Goal: Information Seeking & Learning: Learn about a topic

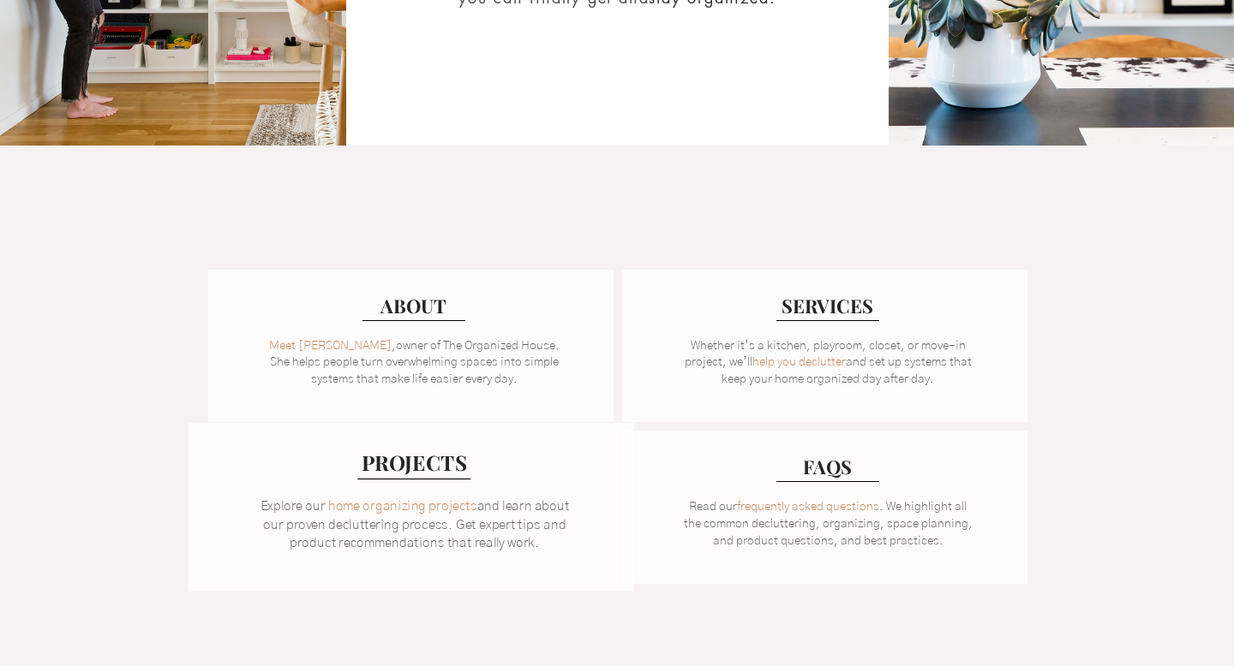
scroll to position [181, 0]
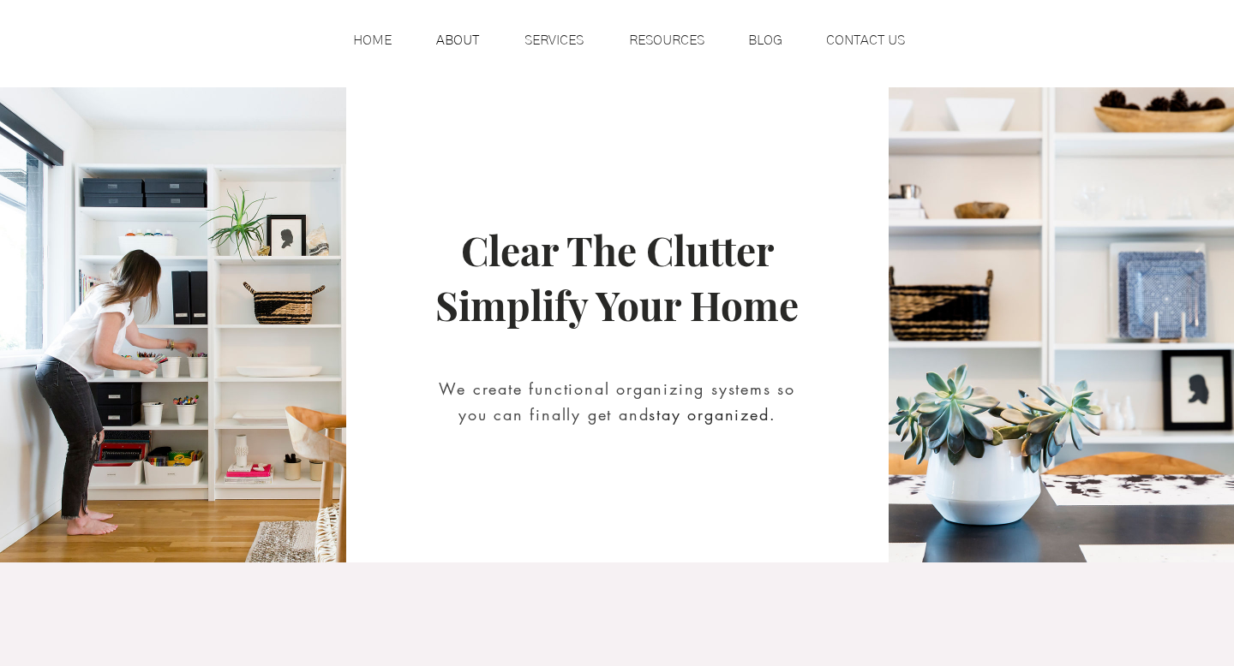
click at [453, 40] on p "ABOUT" at bounding box center [457, 40] width 60 height 26
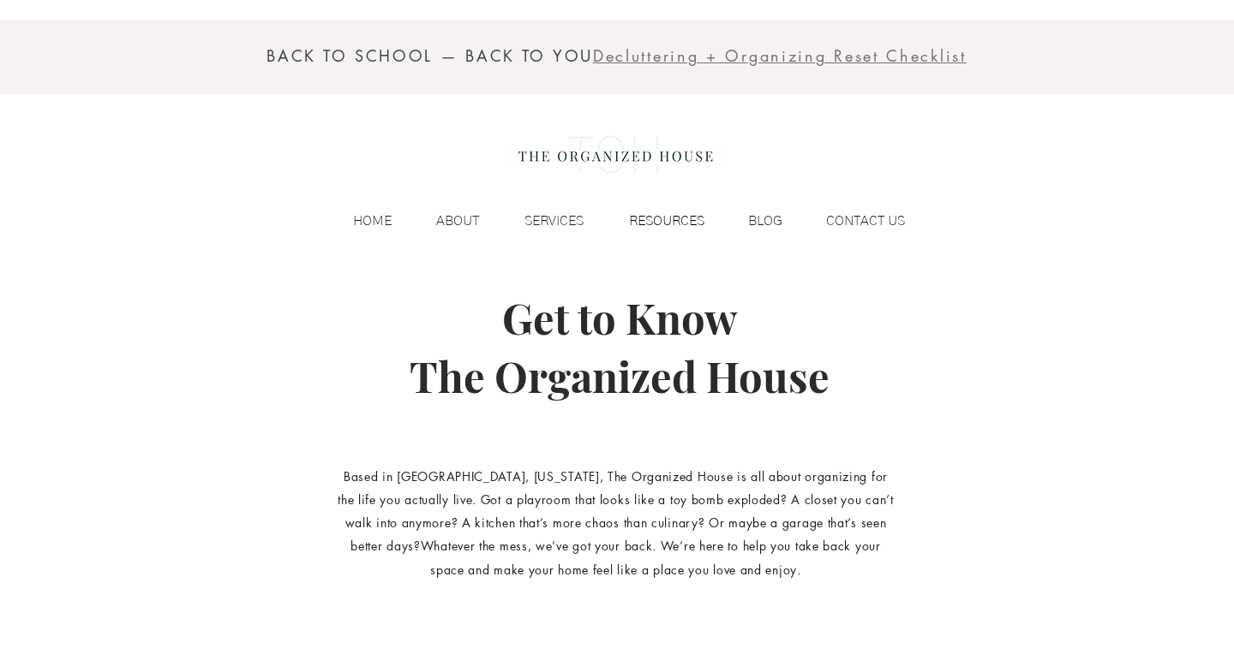
click at [680, 224] on p "RESOURCES" at bounding box center [666, 221] width 93 height 26
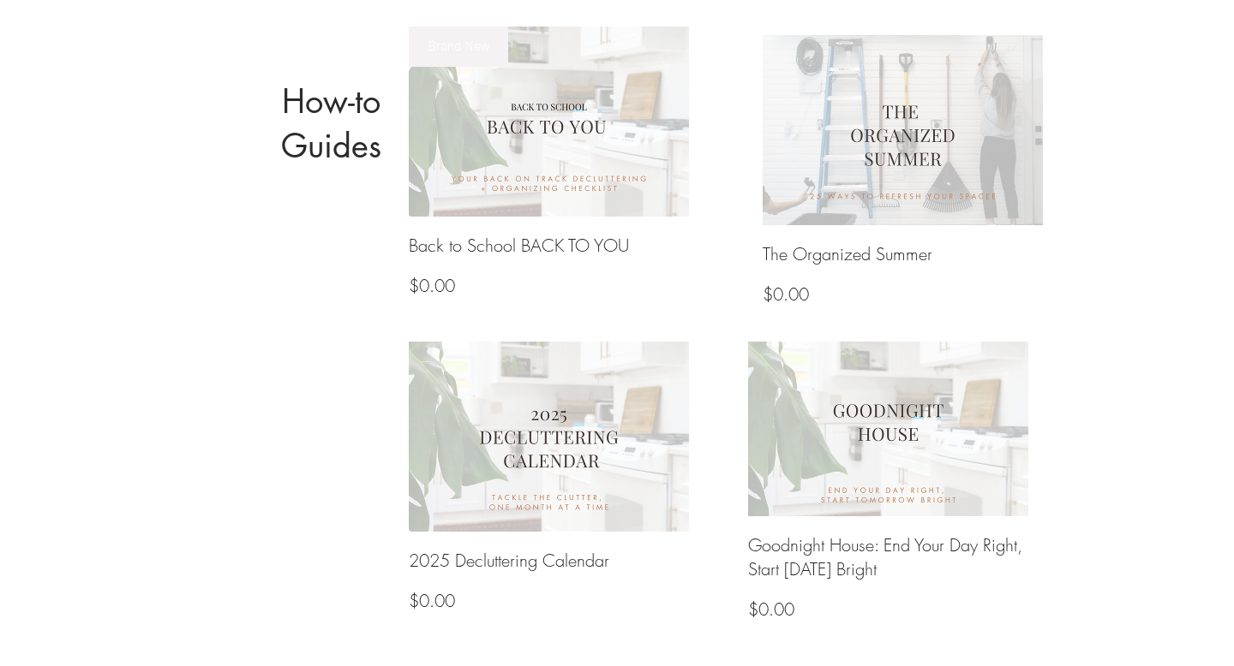
scroll to position [729, 0]
click at [561, 439] on img at bounding box center [549, 436] width 300 height 204
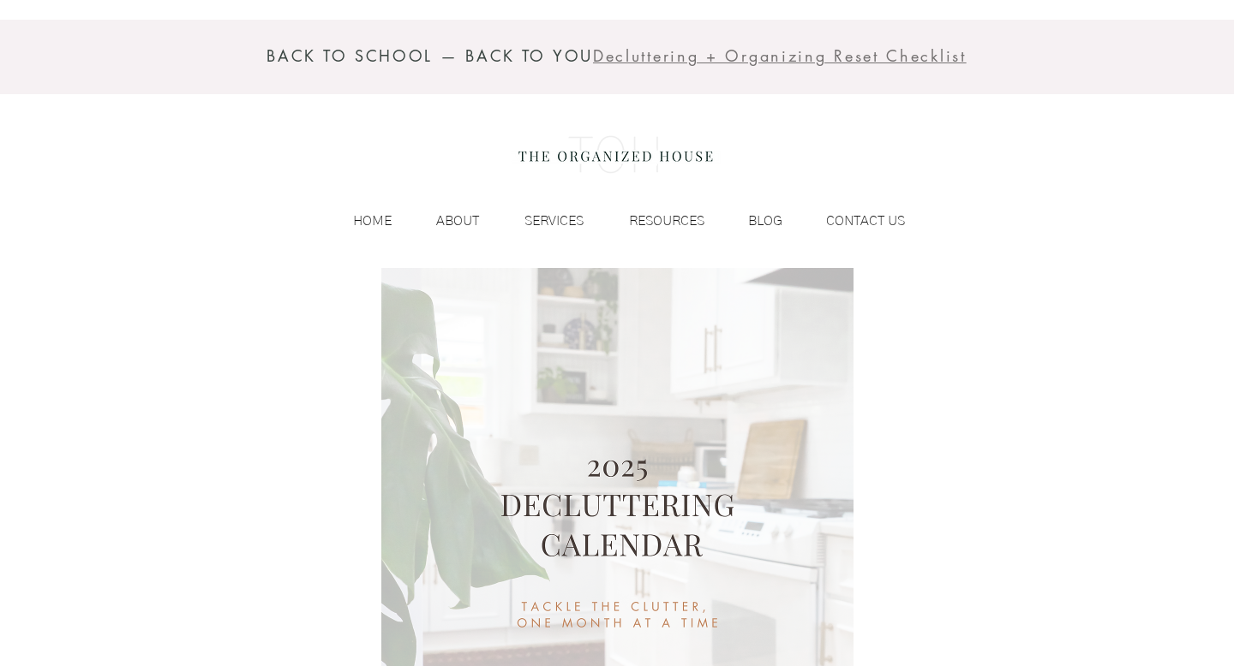
scroll to position [729, 0]
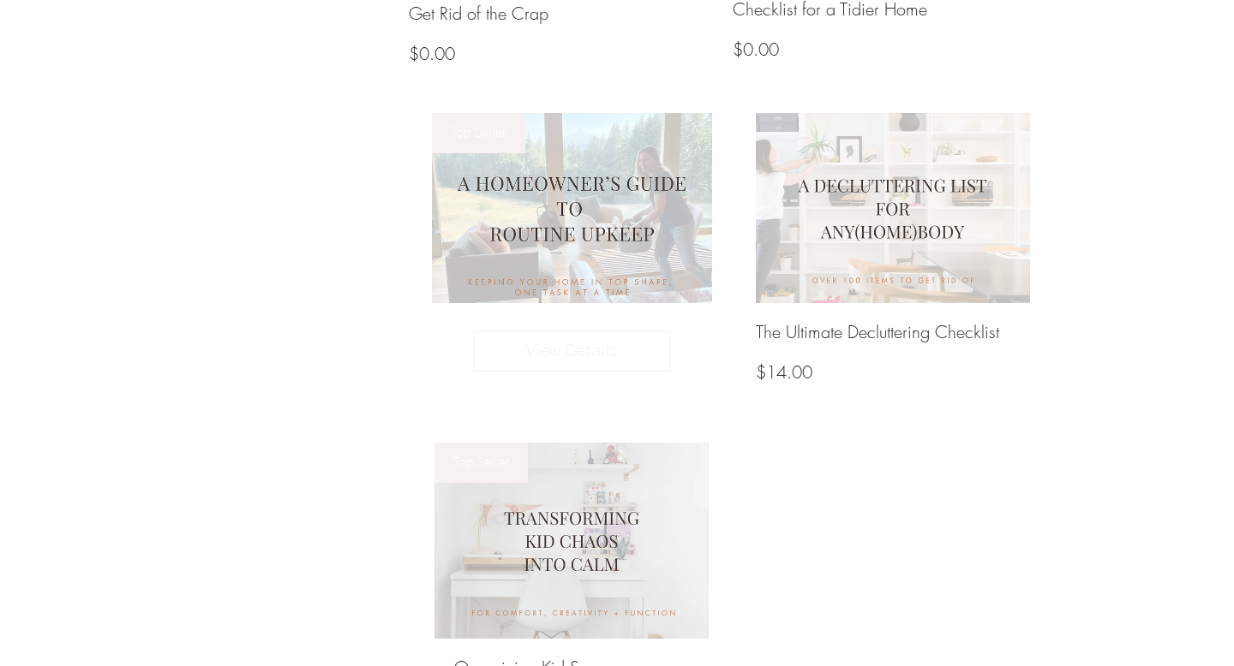
click at [559, 179] on img at bounding box center [572, 208] width 300 height 204
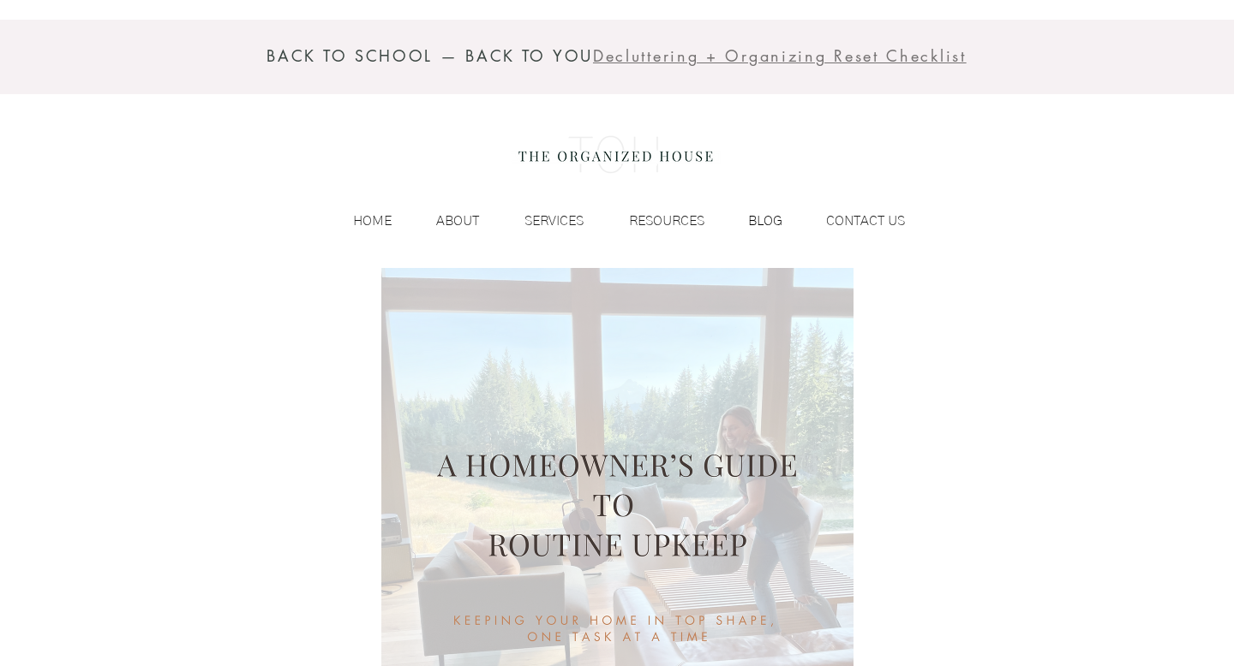
click at [761, 227] on p "BLOG" at bounding box center [764, 221] width 51 height 26
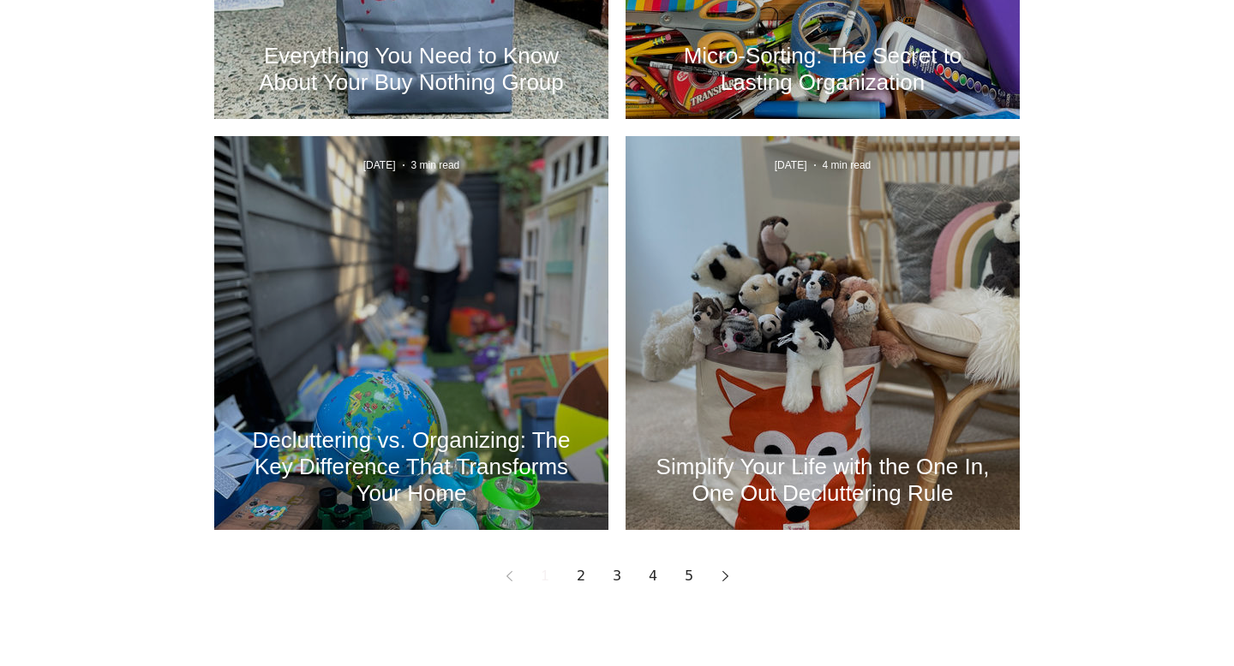
scroll to position [2202, 0]
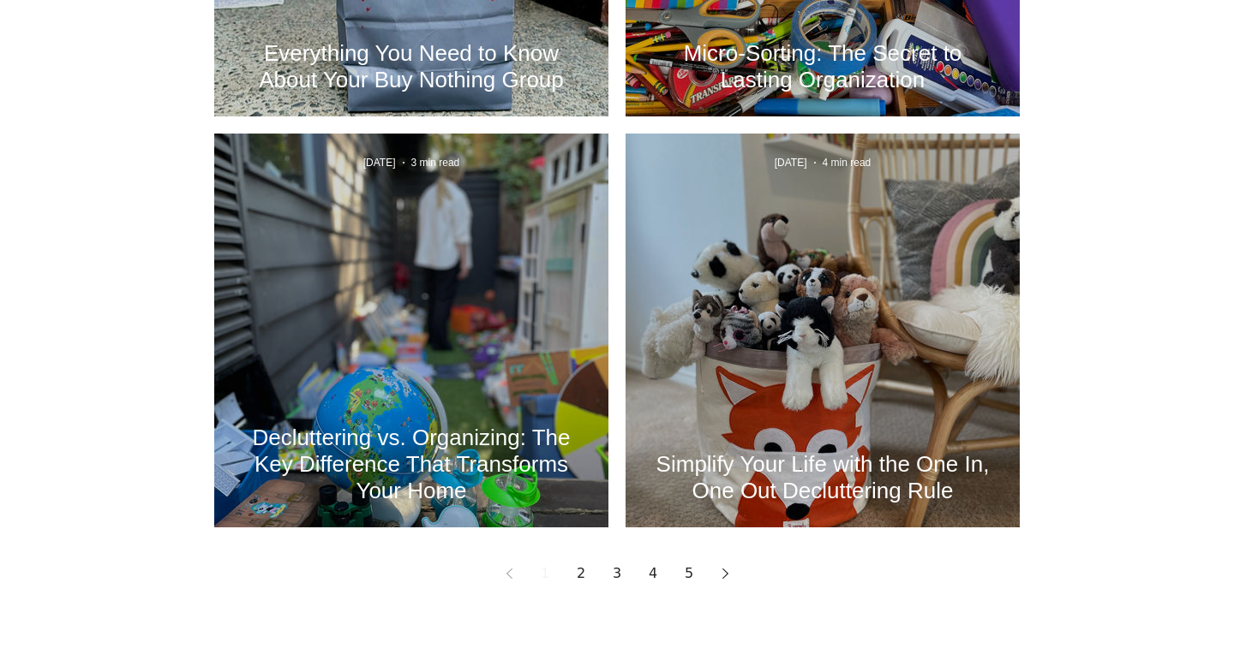
click at [584, 565] on link "2" at bounding box center [580, 574] width 31 height 31
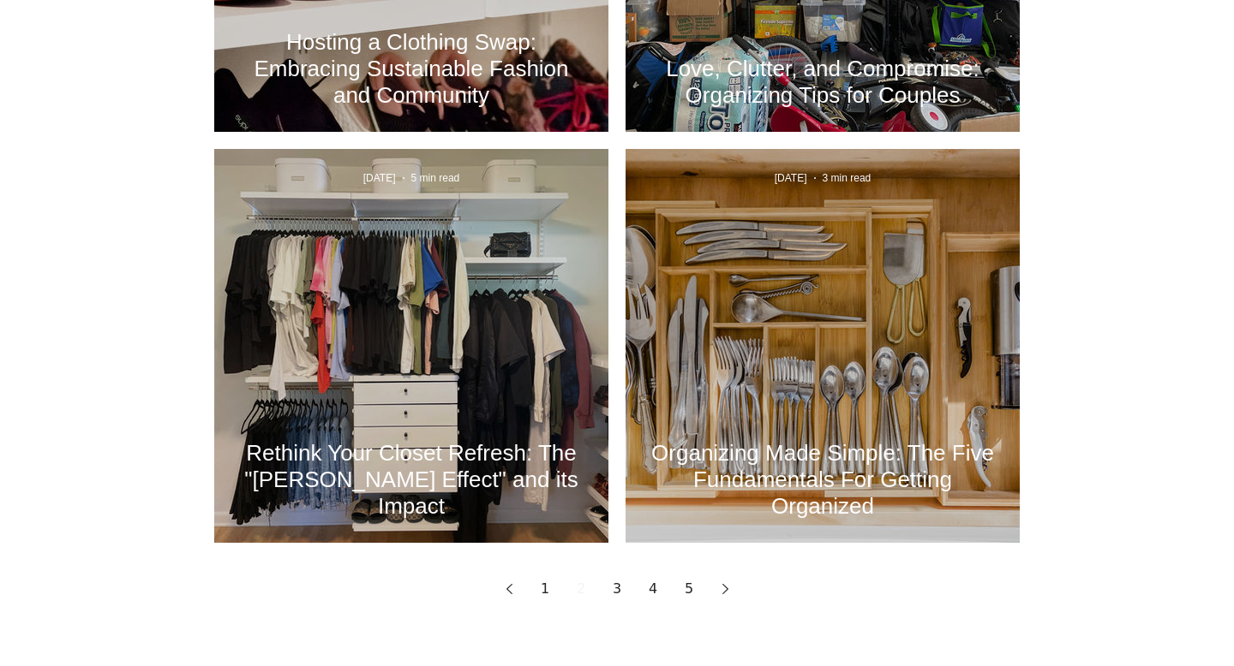
scroll to position [2195, 0]
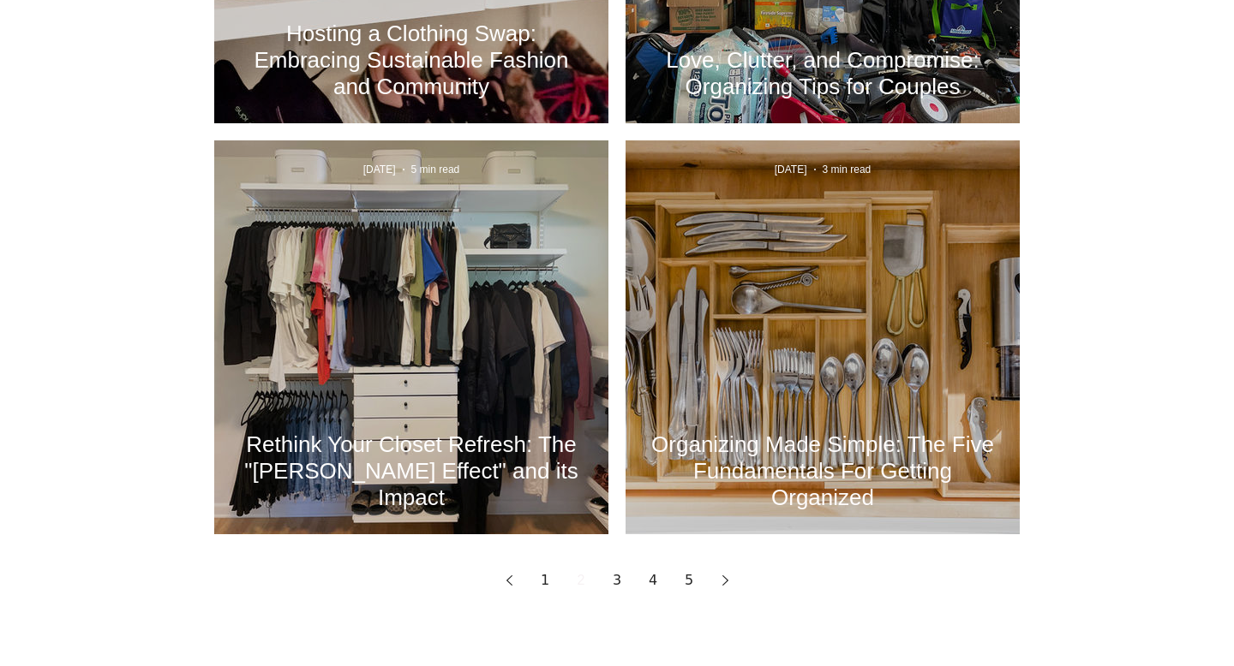
click at [815, 434] on h2 "Organizing Made Simple: The Five Fundamentals For Getting Organized" at bounding box center [822, 472] width 343 height 80
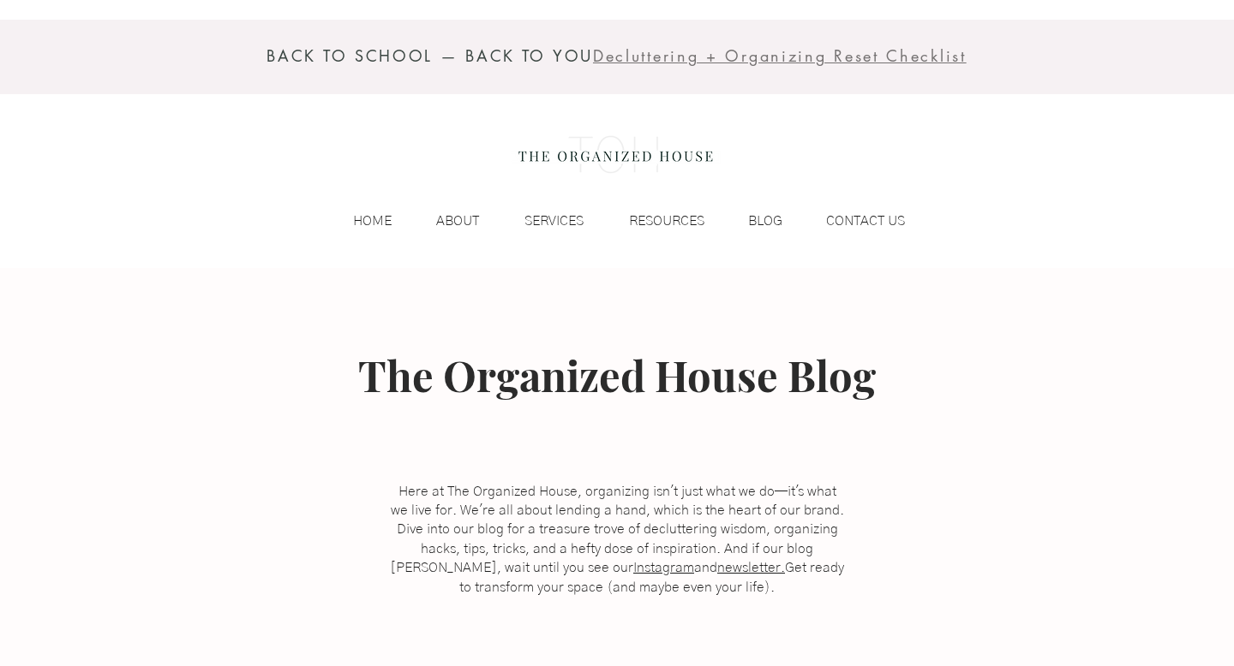
click at [1034, 111] on div "BACK TO SCHOOL — BACK TO YOU Decluttering + Organizing Reset Checklist HOME ABO…" at bounding box center [617, 134] width 1234 height 268
